Goal: Find specific page/section: Find specific page/section

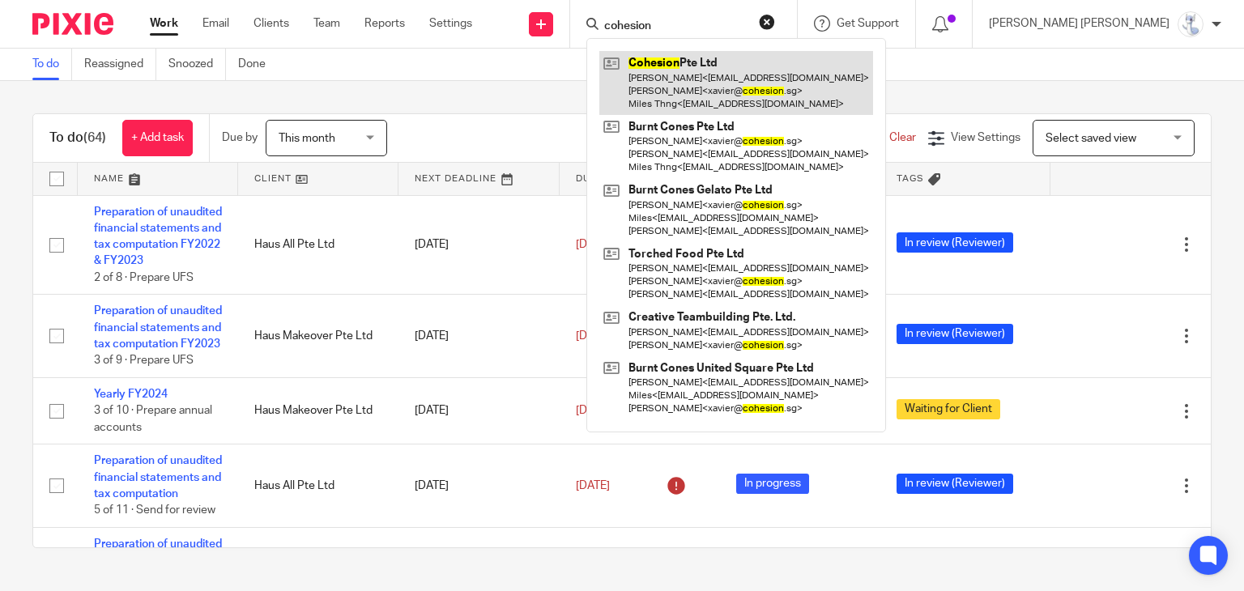
type input "cohesion"
click at [776, 68] on link at bounding box center [736, 83] width 274 height 64
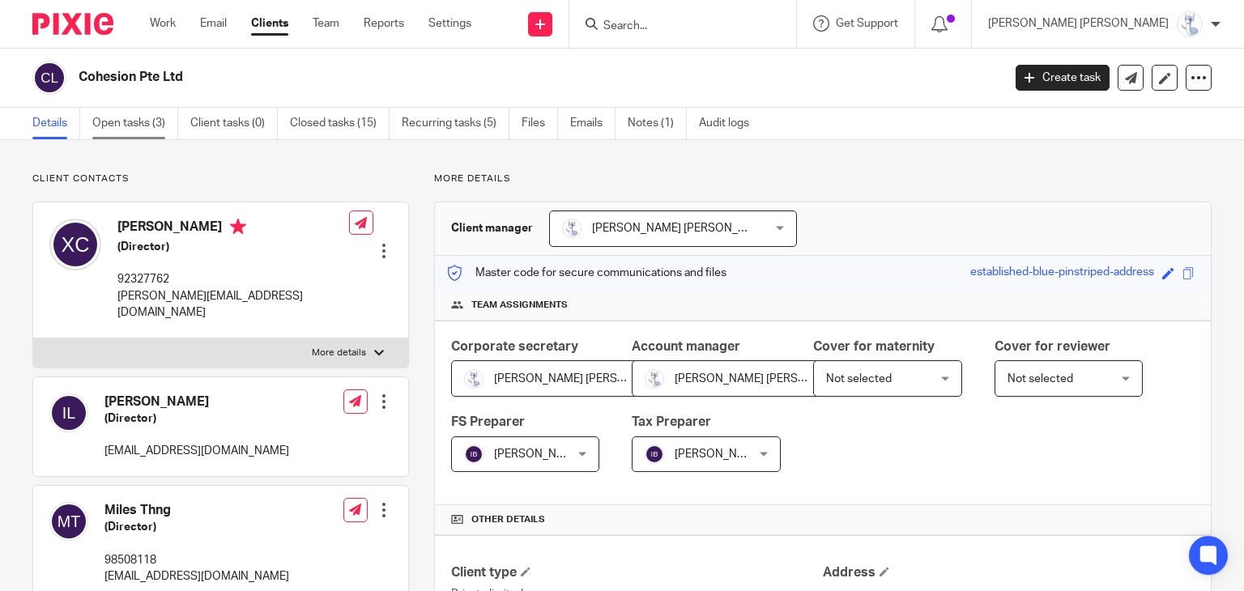
click at [128, 128] on link "Open tasks (3)" at bounding box center [135, 124] width 86 height 32
